Goal: Information Seeking & Learning: Find contact information

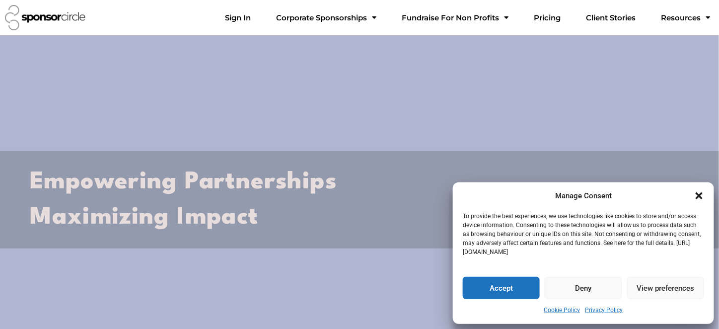
click at [523, 289] on button "Accept" at bounding box center [501, 288] width 77 height 22
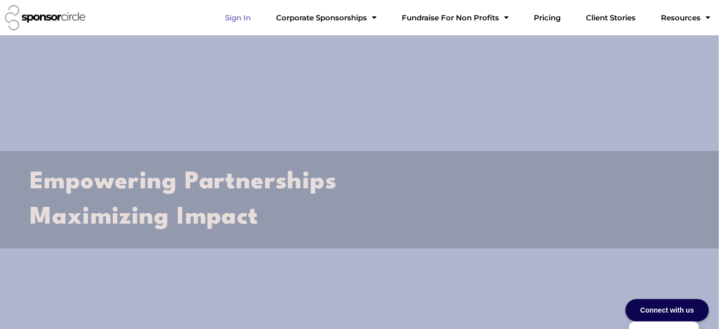
click at [259, 20] on link "Sign In" at bounding box center [238, 18] width 42 height 20
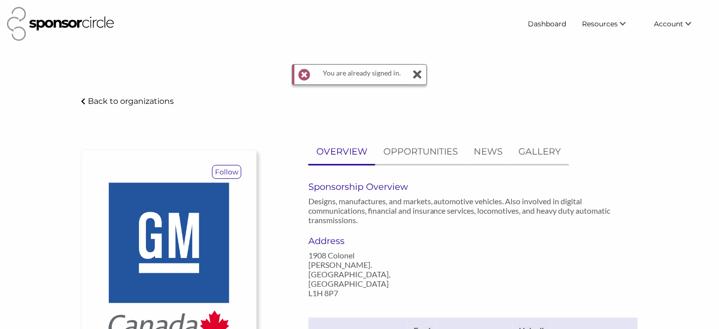
click at [416, 74] on icon at bounding box center [418, 75] width 10 height 20
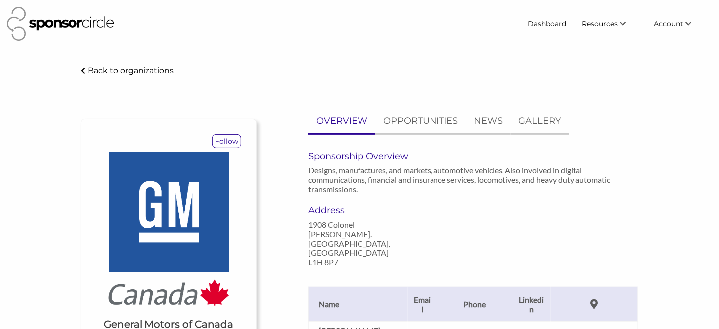
click at [89, 70] on p "Back to organizations" at bounding box center [131, 70] width 86 height 9
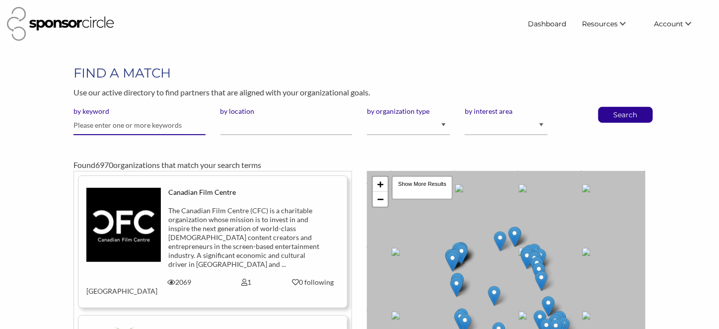
click at [139, 128] on input "text" at bounding box center [139, 125] width 132 height 19
type input "Chevrolet"
click at [609, 107] on button "Search" at bounding box center [625, 114] width 33 height 15
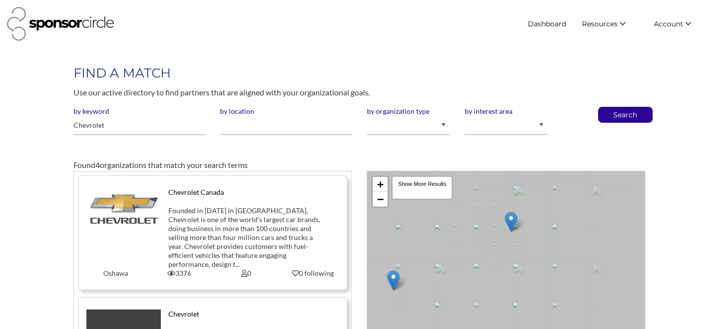
click at [258, 229] on div "Founded in 1911 in Detroit, Chevrolet is one of the world’s largest car brands,…" at bounding box center [246, 237] width 156 height 63
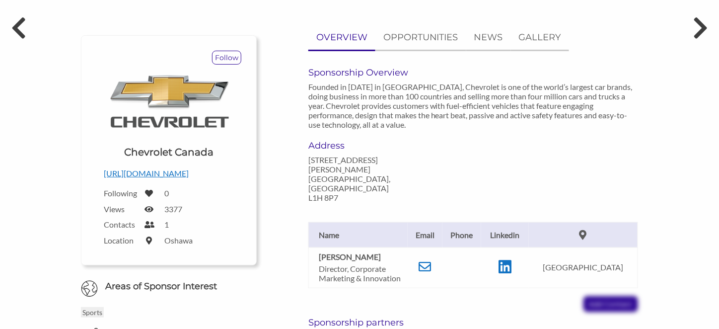
scroll to position [86, 0]
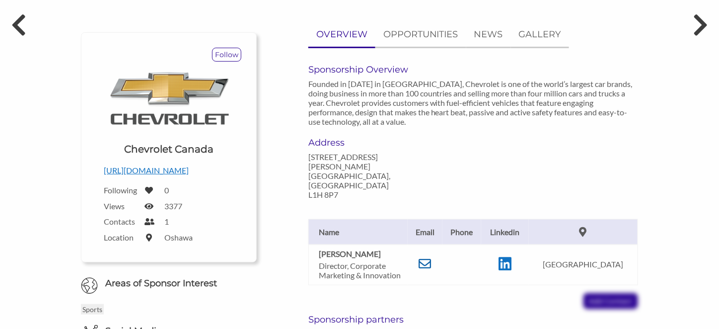
click at [431, 257] on icon at bounding box center [425, 263] width 12 height 12
click at [16, 17] on icon at bounding box center [18, 25] width 18 height 30
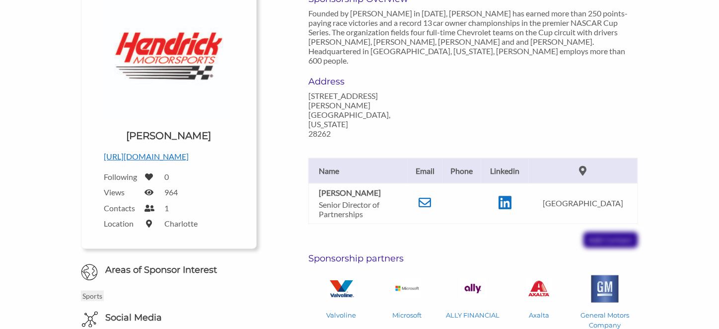
scroll to position [161, 0]
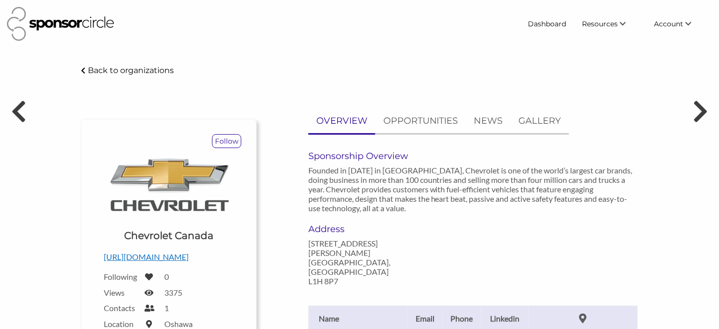
click at [111, 71] on p "Back to organizations" at bounding box center [131, 70] width 86 height 9
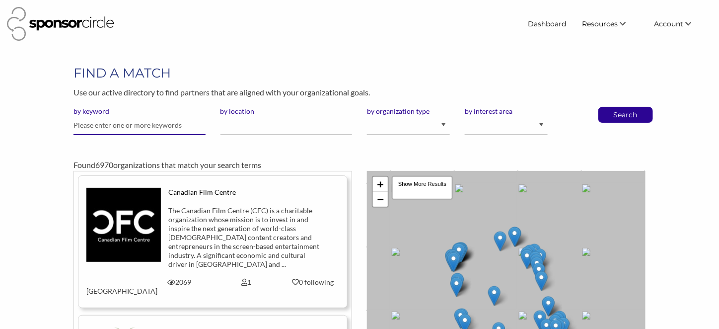
click at [170, 126] on input "text" at bounding box center [139, 125] width 132 height 19
type input "Nissan"
click at [609, 107] on button "Search" at bounding box center [625, 114] width 33 height 15
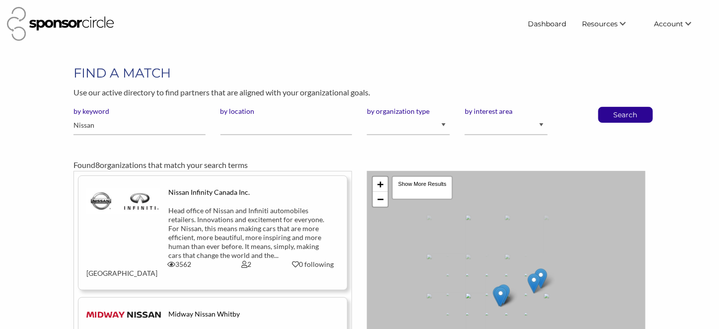
click at [209, 191] on div "Nissan Infinity Canada Inc." at bounding box center [246, 192] width 156 height 9
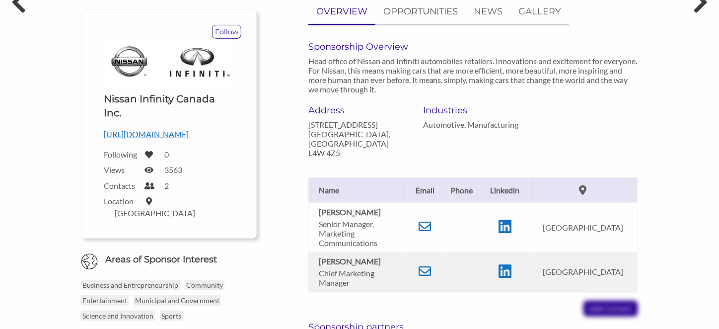
scroll to position [112, 0]
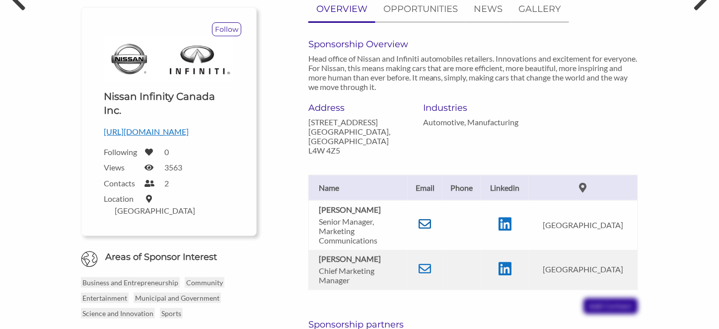
click at [431, 217] on icon at bounding box center [425, 223] width 12 height 12
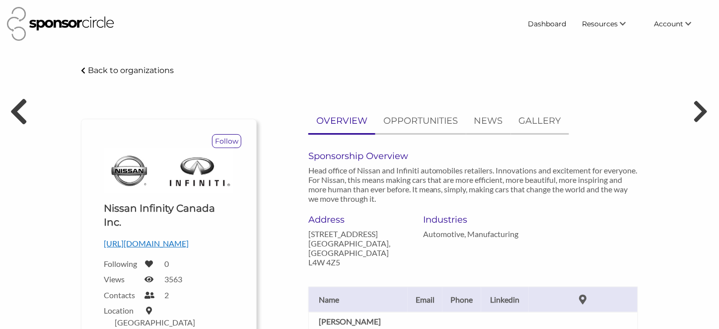
click at [20, 107] on icon at bounding box center [18, 111] width 18 height 30
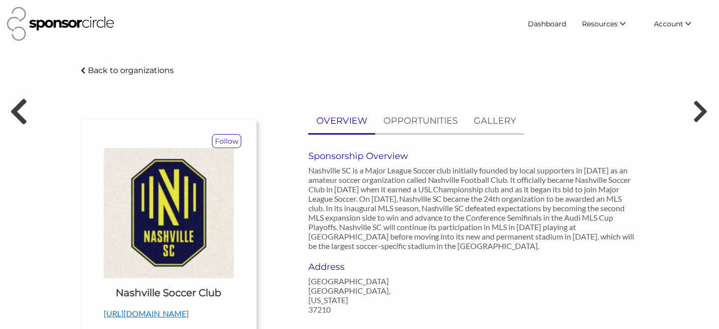
click at [14, 108] on icon at bounding box center [18, 111] width 18 height 30
click at [92, 72] on p "Back to organizations" at bounding box center [131, 70] width 86 height 9
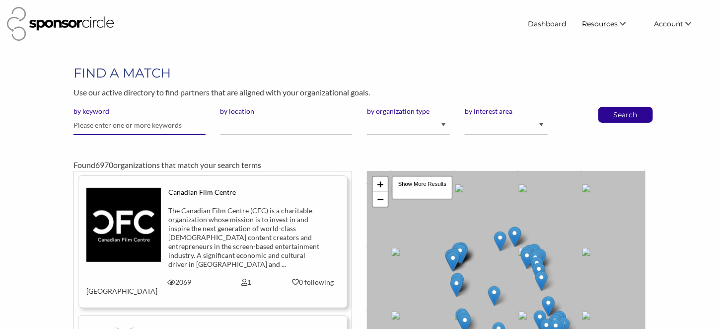
click at [141, 126] on input "text" at bounding box center [139, 125] width 132 height 19
type input "Subaru"
click at [609, 107] on button "Search" at bounding box center [625, 114] width 33 height 15
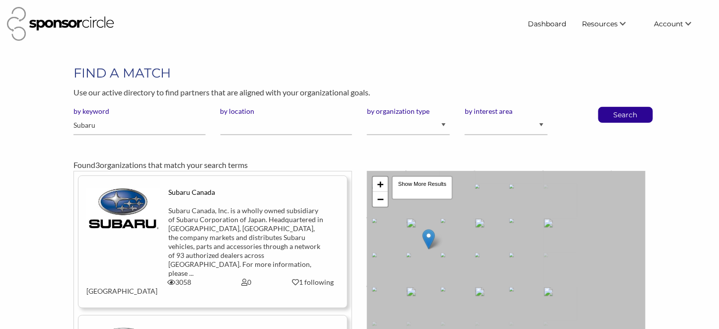
click at [207, 230] on div "Subaru Canada, Inc. is a wholly owned subsidiary of Subaru Corporation of Japan…" at bounding box center [246, 241] width 156 height 71
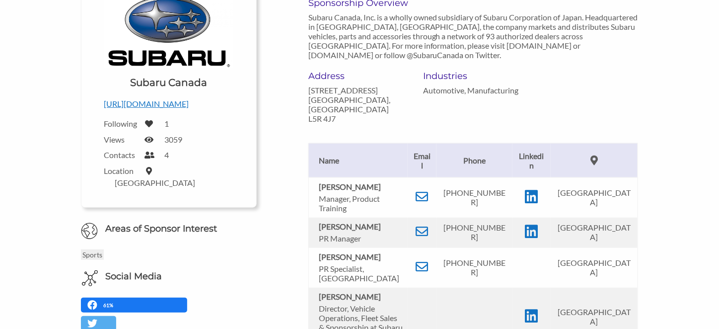
scroll to position [161, 0]
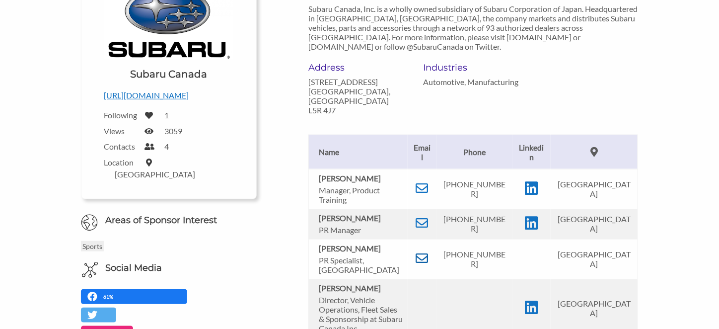
click at [428, 252] on icon at bounding box center [422, 258] width 12 height 12
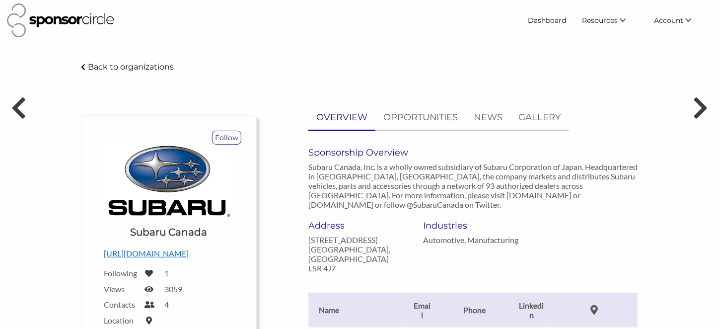
scroll to position [0, 0]
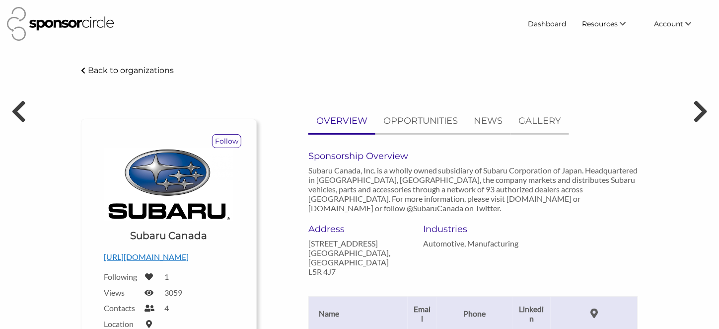
click at [105, 68] on p "Back to organizations" at bounding box center [131, 70] width 86 height 9
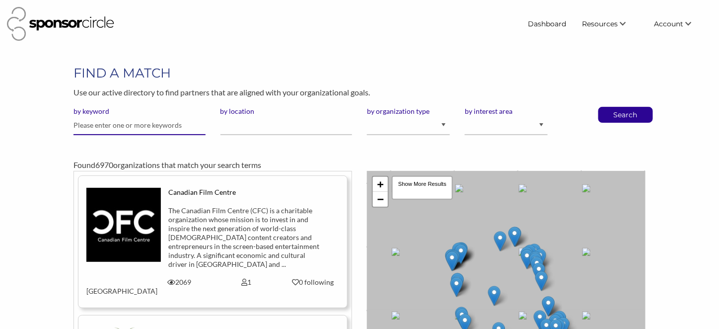
click at [158, 127] on input "text" at bounding box center [139, 125] width 132 height 19
type input "honda"
click at [609, 107] on button "Search" at bounding box center [625, 114] width 33 height 15
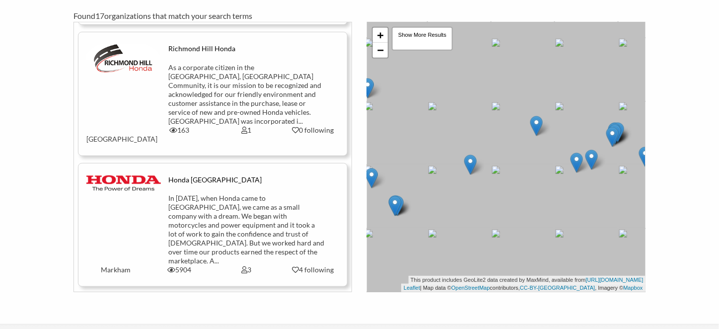
scroll to position [136, 0]
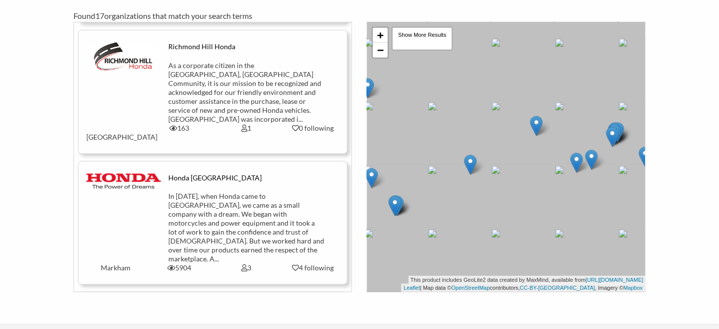
click at [214, 195] on div "In 1969, when Honda came to Canada, we came as a small company with a dream. We…" at bounding box center [246, 227] width 156 height 71
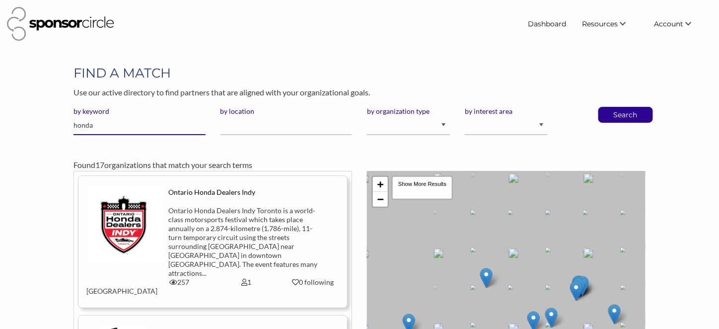
click at [105, 124] on input "honda" at bounding box center [139, 125] width 132 height 19
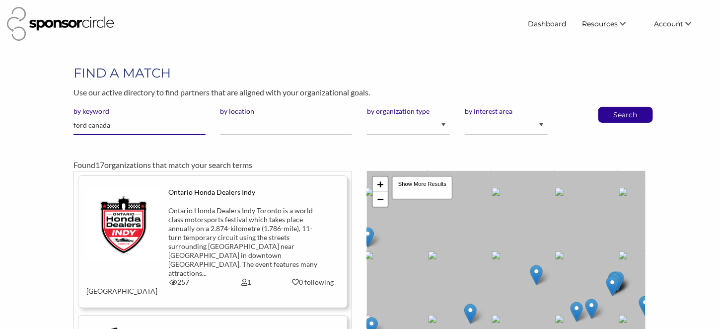
type input "ford canada"
click at [609, 107] on button "Search" at bounding box center [625, 114] width 33 height 15
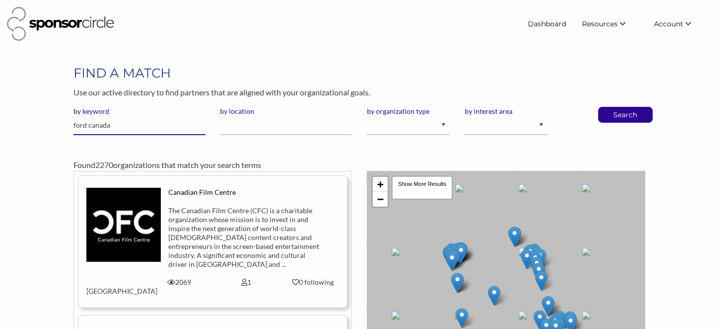
drag, startPoint x: 117, startPoint y: 128, endPoint x: 66, endPoint y: 129, distance: 50.6
click at [66, 129] on div "by keyword ford canada" at bounding box center [139, 125] width 146 height 36
type input "rivian"
click at [609, 107] on button "Search" at bounding box center [625, 114] width 33 height 15
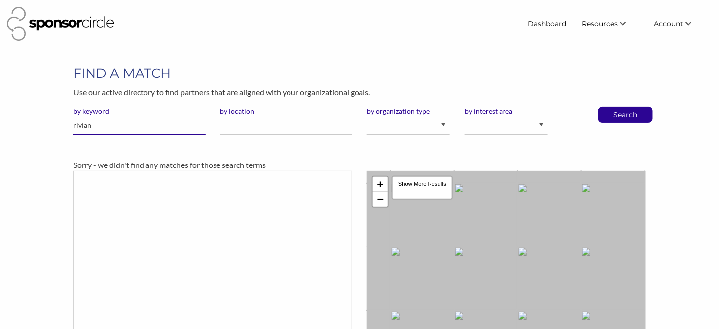
click at [127, 129] on input "rivian" at bounding box center [139, 125] width 132 height 19
click at [106, 127] on input "rivian" at bounding box center [139, 125] width 132 height 19
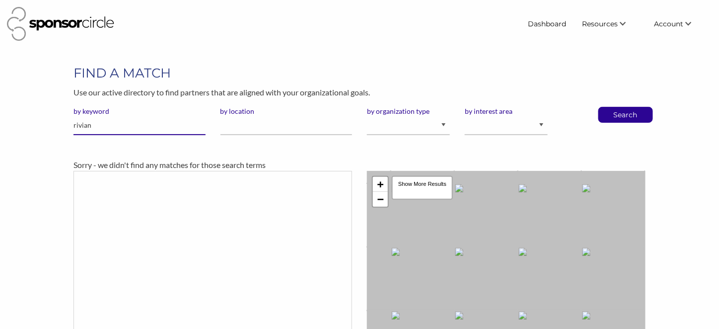
click at [106, 127] on input "rivian" at bounding box center [139, 125] width 132 height 19
type input "ram truck"
click at [609, 107] on button "Search" at bounding box center [625, 114] width 33 height 15
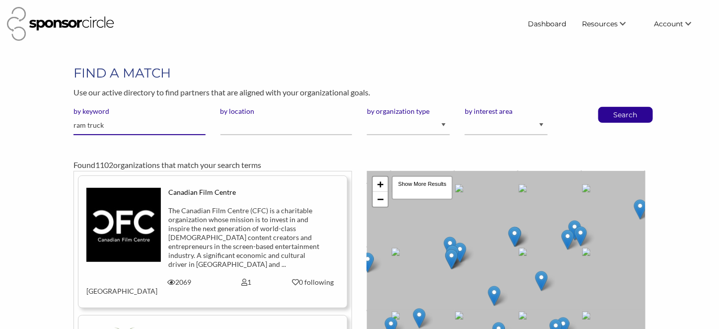
click at [150, 129] on input "ram truck" at bounding box center [139, 125] width 132 height 19
type input "stellantis"
click at [609, 107] on button "Search" at bounding box center [625, 114] width 33 height 15
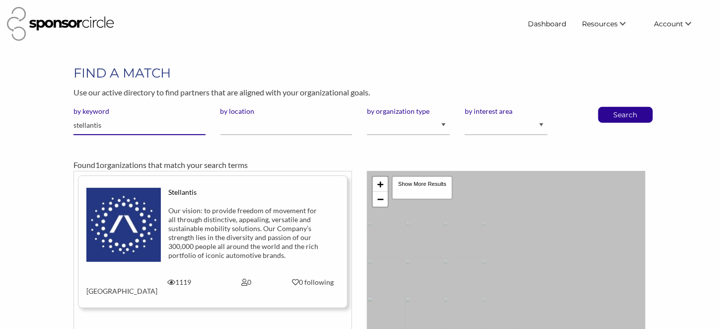
click at [145, 125] on input "stellantis" at bounding box center [139, 125] width 132 height 19
type input "jeep canada"
click at [609, 107] on button "Search" at bounding box center [625, 114] width 33 height 15
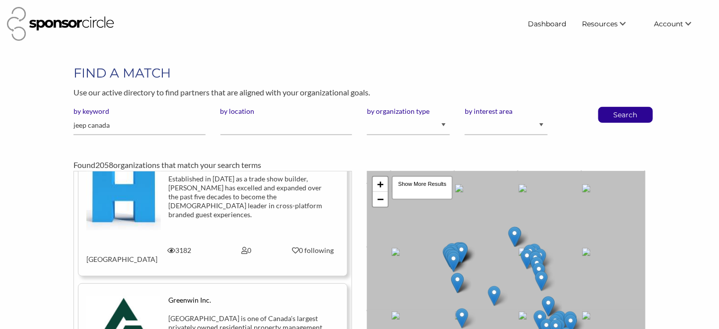
scroll to position [608, 0]
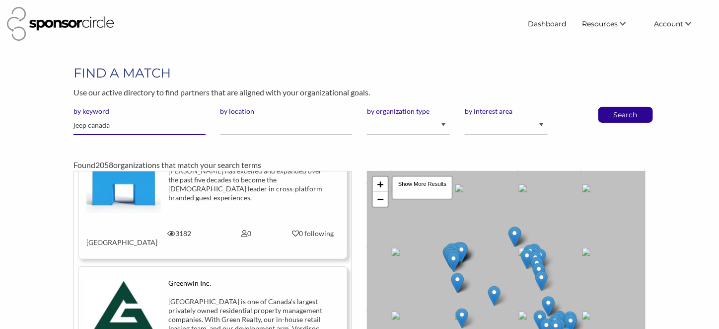
click at [118, 127] on input "jeep canada" at bounding box center [139, 125] width 132 height 19
type input "jeep"
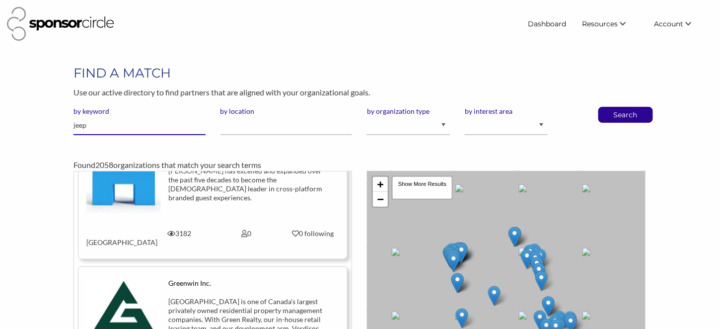
click at [609, 107] on button "Search" at bounding box center [625, 114] width 33 height 15
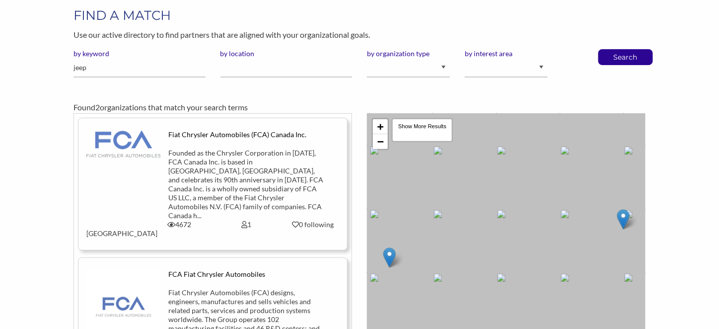
scroll to position [50, 0]
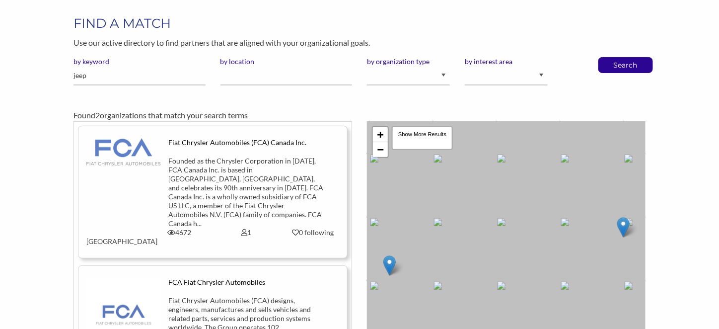
click at [242, 150] on div "Fiat Chrysler Automobiles (FCA) Canada Inc." at bounding box center [246, 147] width 156 height 18
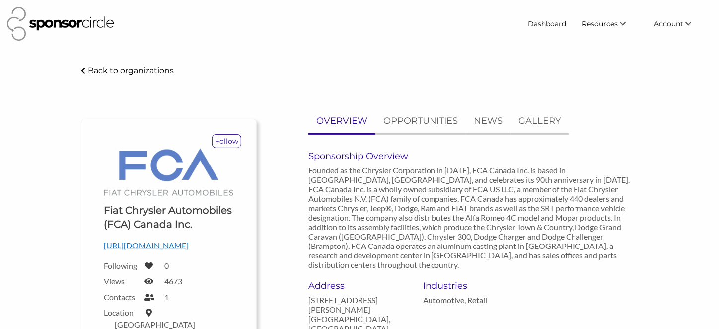
click at [85, 73] on icon at bounding box center [83, 70] width 4 height 7
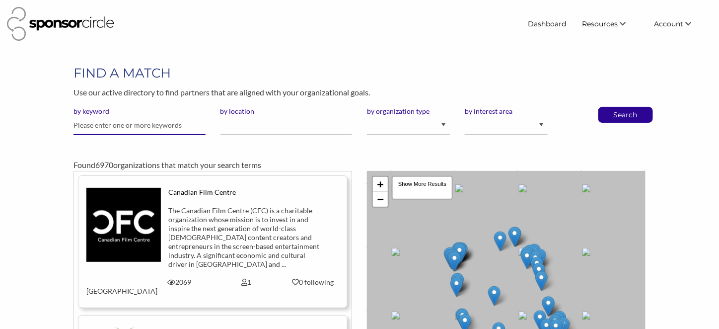
click at [137, 124] on input "text" at bounding box center [139, 125] width 132 height 19
type input "jeep"
click at [609, 107] on button "Search" at bounding box center [625, 114] width 33 height 15
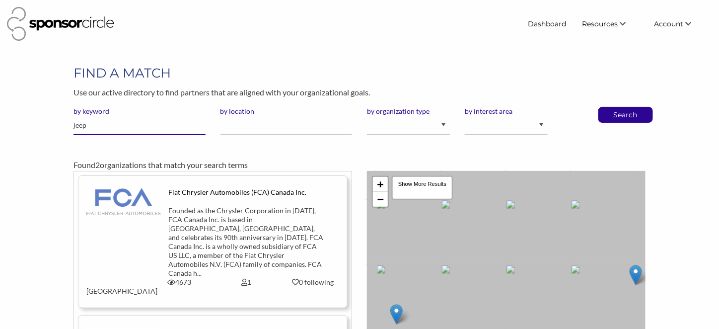
click at [100, 125] on input "jeep" at bounding box center [139, 125] width 132 height 19
type input "dodge"
click at [609, 107] on button "Search" at bounding box center [625, 114] width 33 height 15
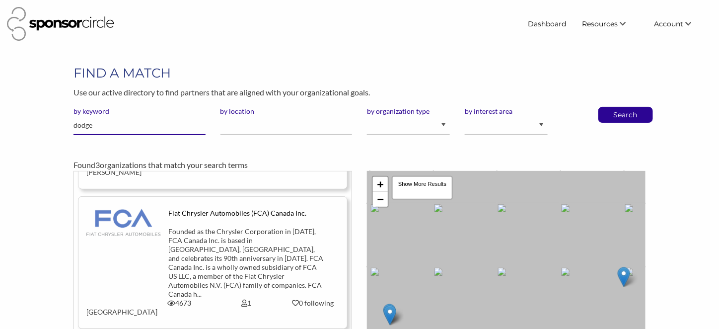
click at [112, 129] on input "dodge" at bounding box center [139, 125] width 132 height 19
type input "bond"
click at [609, 107] on button "Search" at bounding box center [625, 114] width 33 height 15
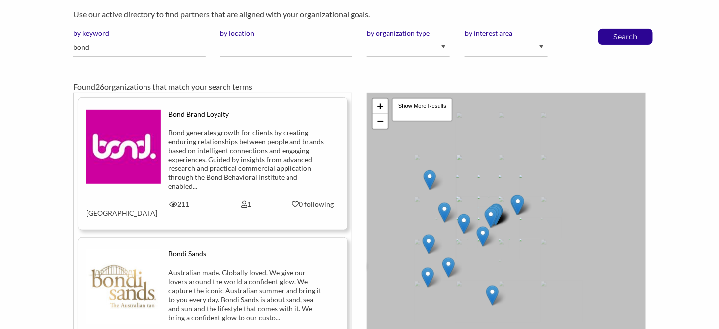
scroll to position [112, 0]
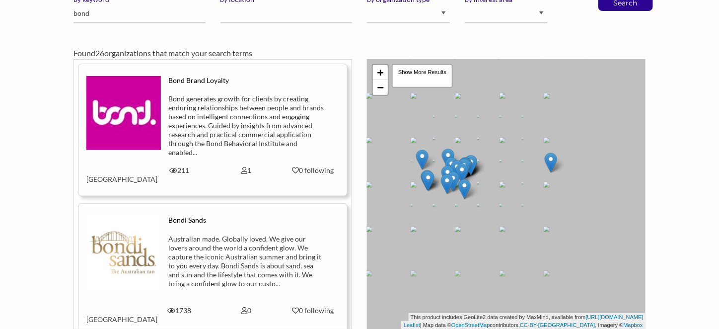
click at [205, 79] on div "Bond Brand Loyalty" at bounding box center [246, 80] width 156 height 9
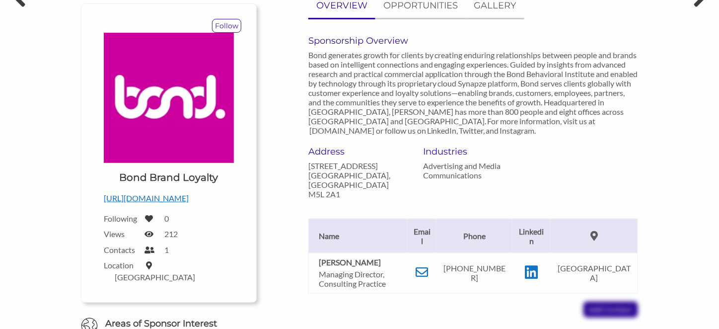
scroll to position [149, 0]
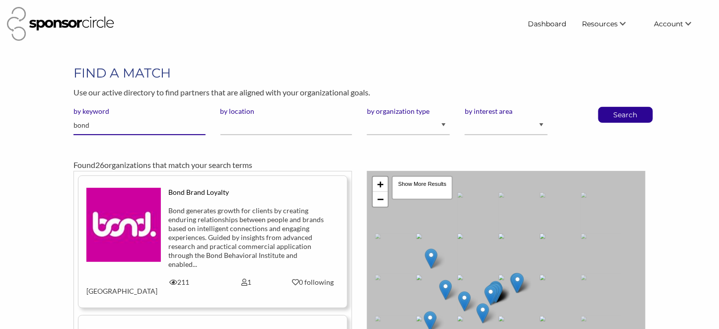
click at [100, 126] on input "bond" at bounding box center [139, 125] width 132 height 19
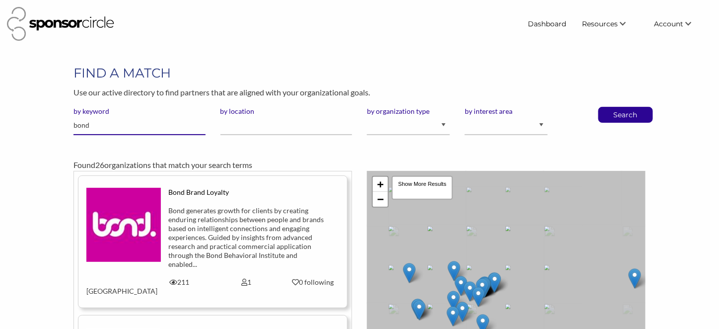
click at [100, 126] on input "bond" at bounding box center [139, 125] width 132 height 19
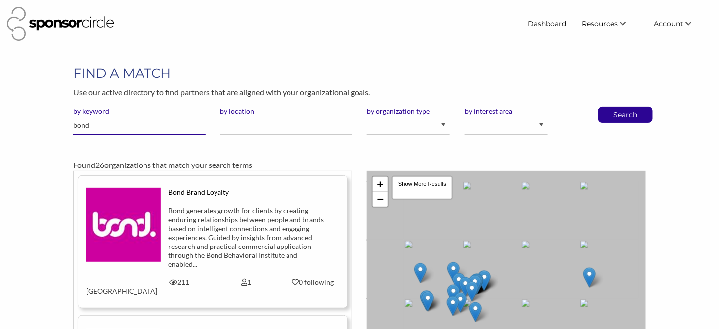
click at [100, 126] on input "bond" at bounding box center [139, 125] width 132 height 19
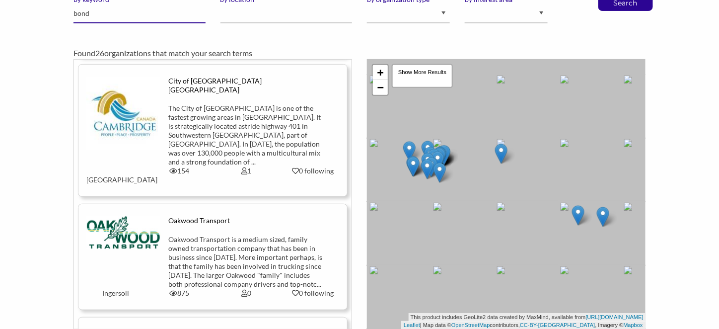
scroll to position [1055, 0]
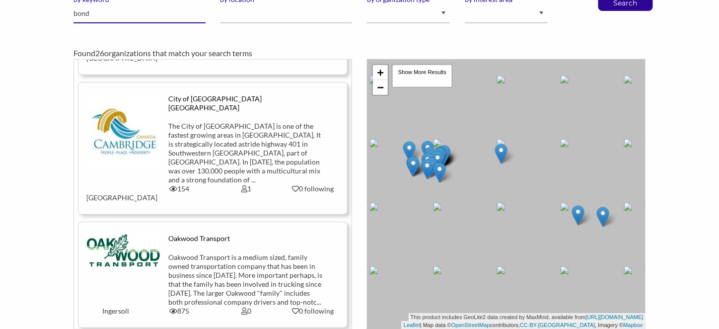
click at [136, 14] on input "bond" at bounding box center [139, 13] width 132 height 19
type input "dewalt"
click at [609, 0] on button "Search" at bounding box center [625, 3] width 33 height 15
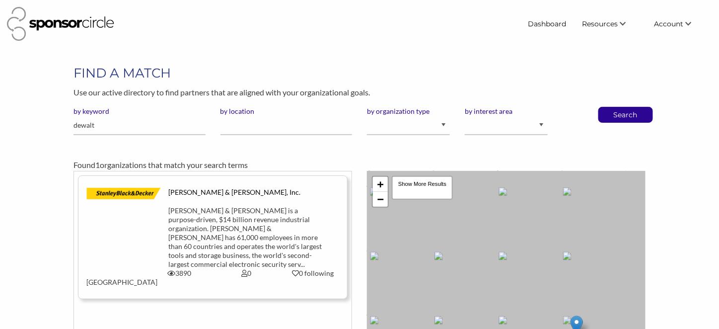
click at [241, 223] on div "[PERSON_NAME] & [PERSON_NAME] is a purpose-driven, $14 billion revenue industri…" at bounding box center [246, 237] width 156 height 63
click at [117, 129] on input "dewalt" at bounding box center [139, 125] width 132 height 19
